Goal: Task Accomplishment & Management: Manage account settings

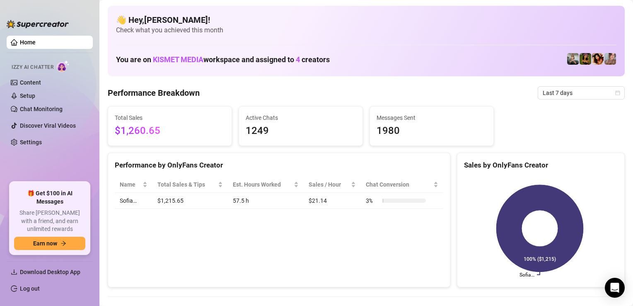
click at [338, 259] on div "Performance by OnlyFans Creator Name Total Sales & Tips Est. Hours Worked Sales…" at bounding box center [279, 220] width 343 height 135
click at [146, 233] on div "Performance by OnlyFans Creator Name Total Sales & Tips Est. Hours Worked Sales…" at bounding box center [279, 220] width 343 height 135
click at [40, 287] on link "Log out" at bounding box center [30, 288] width 20 height 7
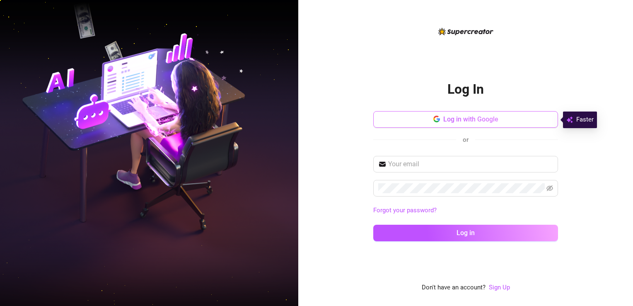
click at [438, 114] on button "Log in with Google" at bounding box center [465, 119] width 185 height 17
